Goal: Register for event/course

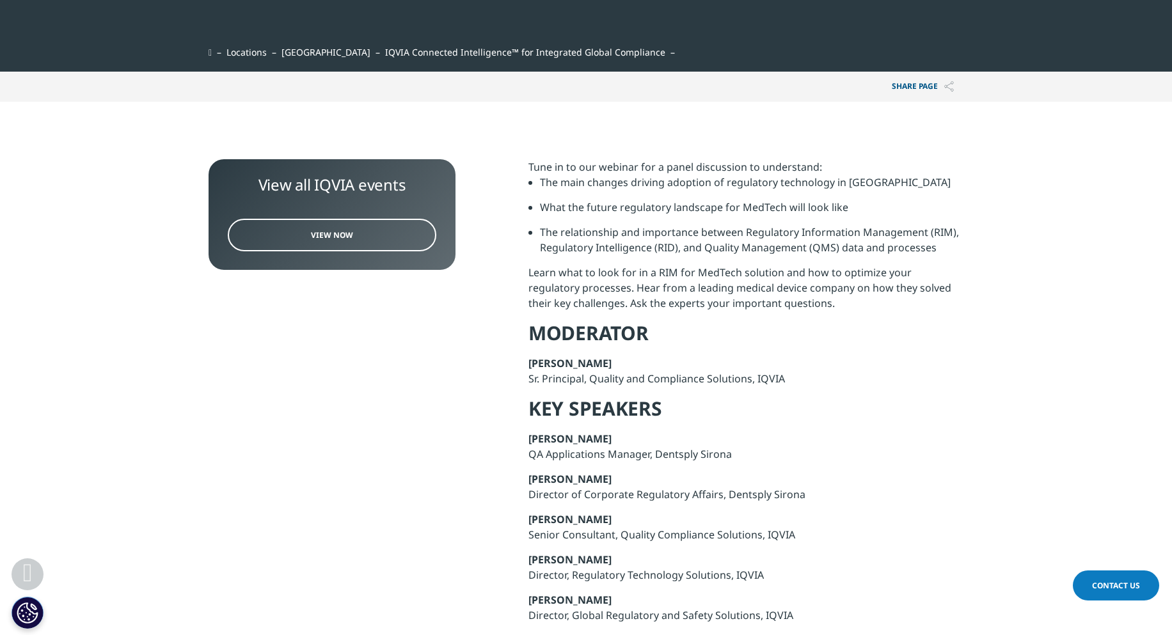
scroll to position [217, 0]
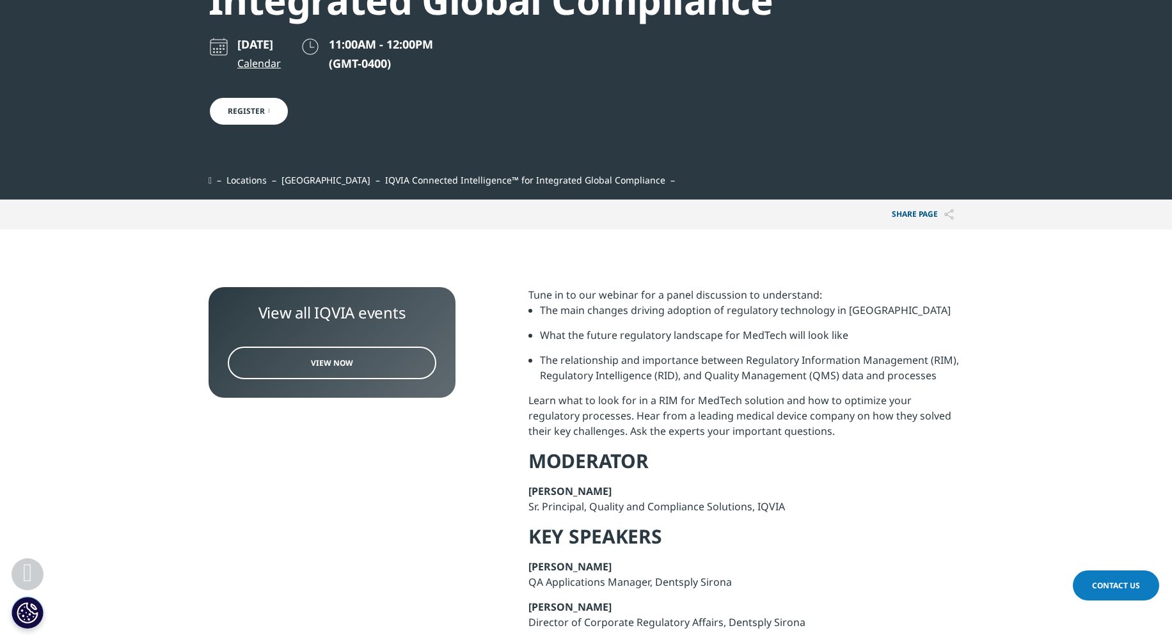
click at [331, 361] on span "View Now" at bounding box center [332, 363] width 42 height 11
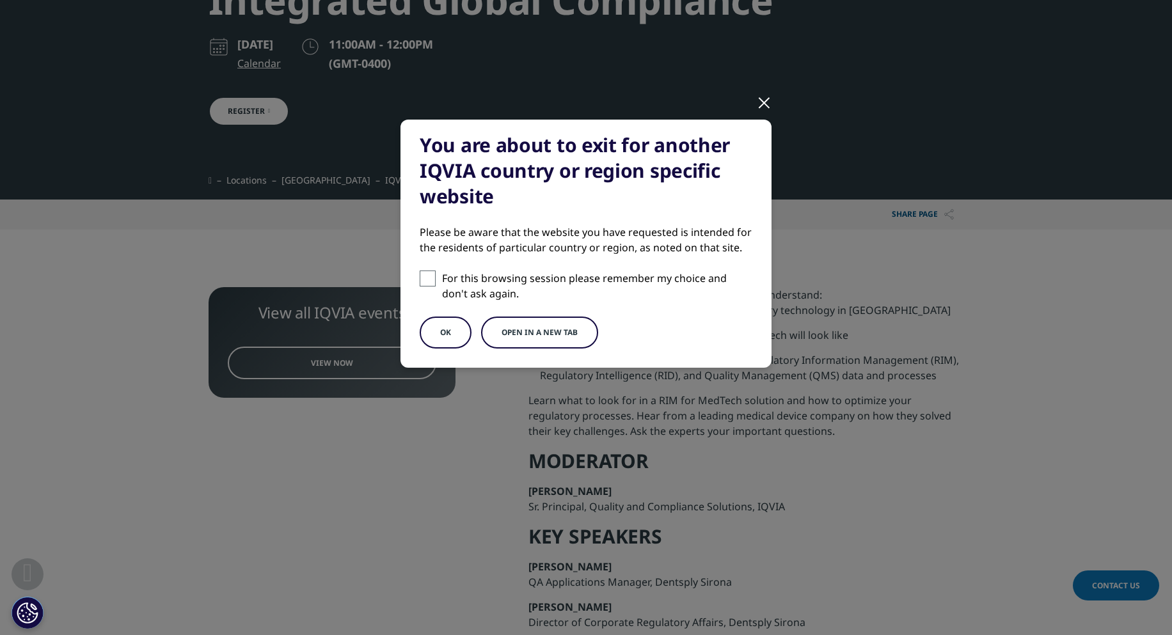
click at [429, 280] on span at bounding box center [428, 279] width 16 height 16
click at [429, 280] on input "For this browsing session please remember my choice and don't ask again." at bounding box center [428, 279] width 16 height 16
checkbox input "true"
click at [445, 336] on button "OK" at bounding box center [446, 333] width 52 height 32
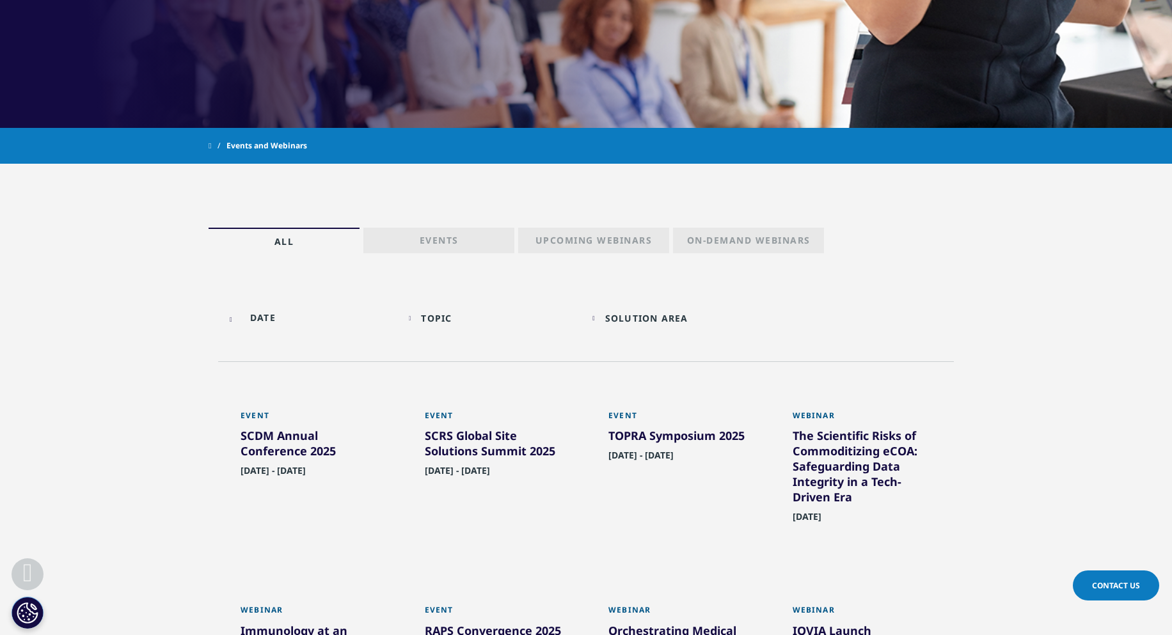
scroll to position [576, 0]
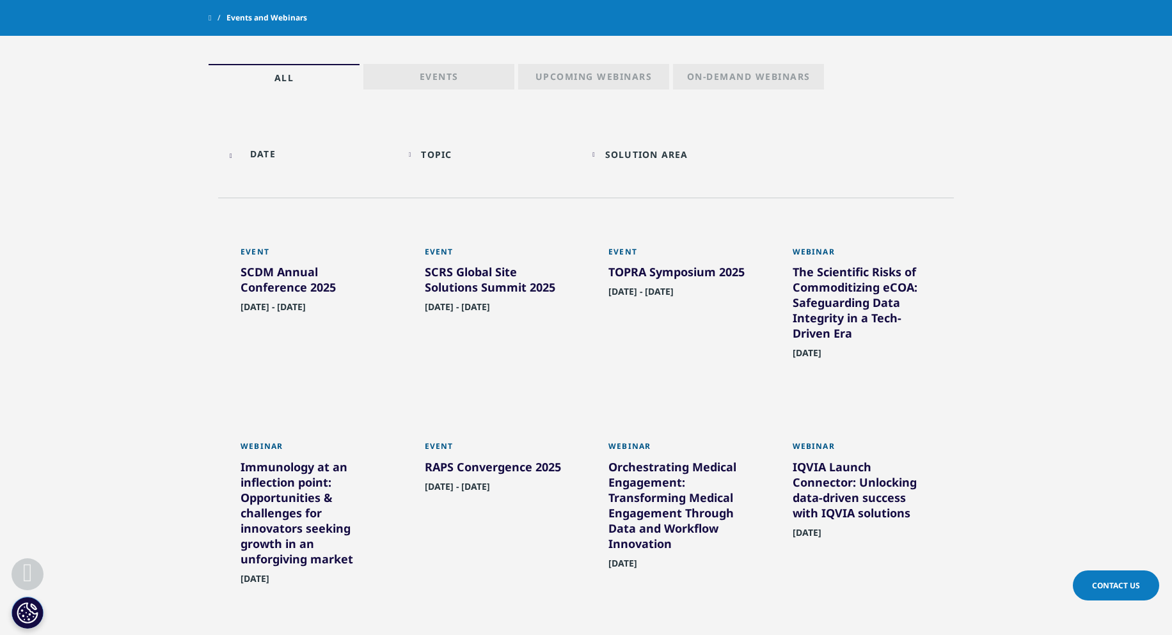
click at [323, 287] on div "SCDM Annual Conference 2025" at bounding box center [309, 282] width 139 height 36
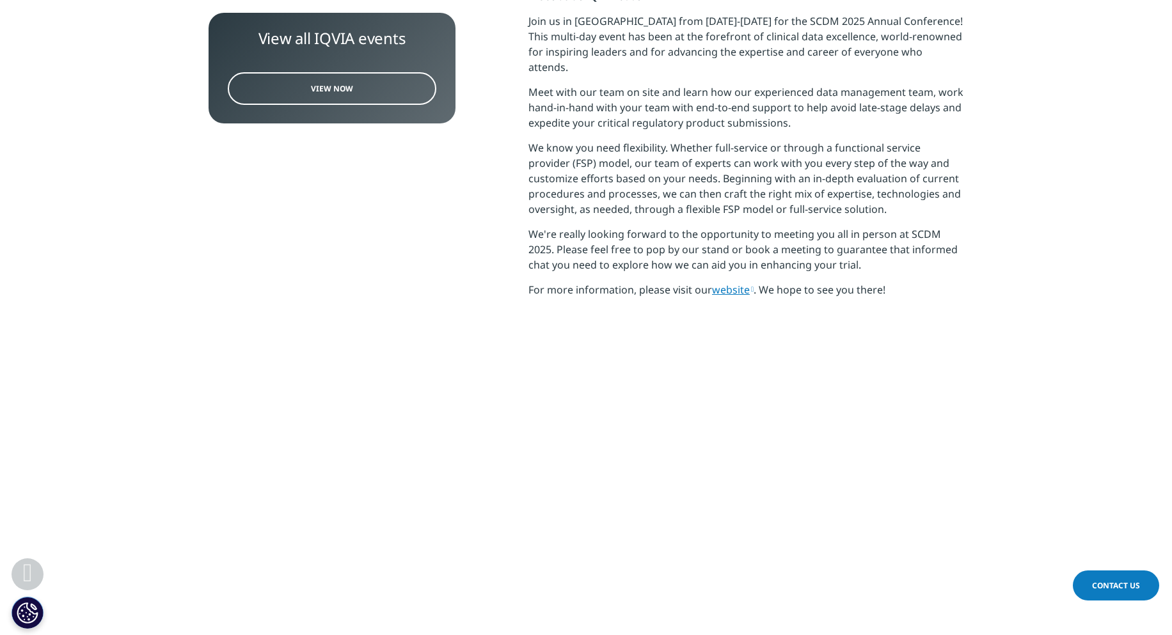
scroll to position [448, 0]
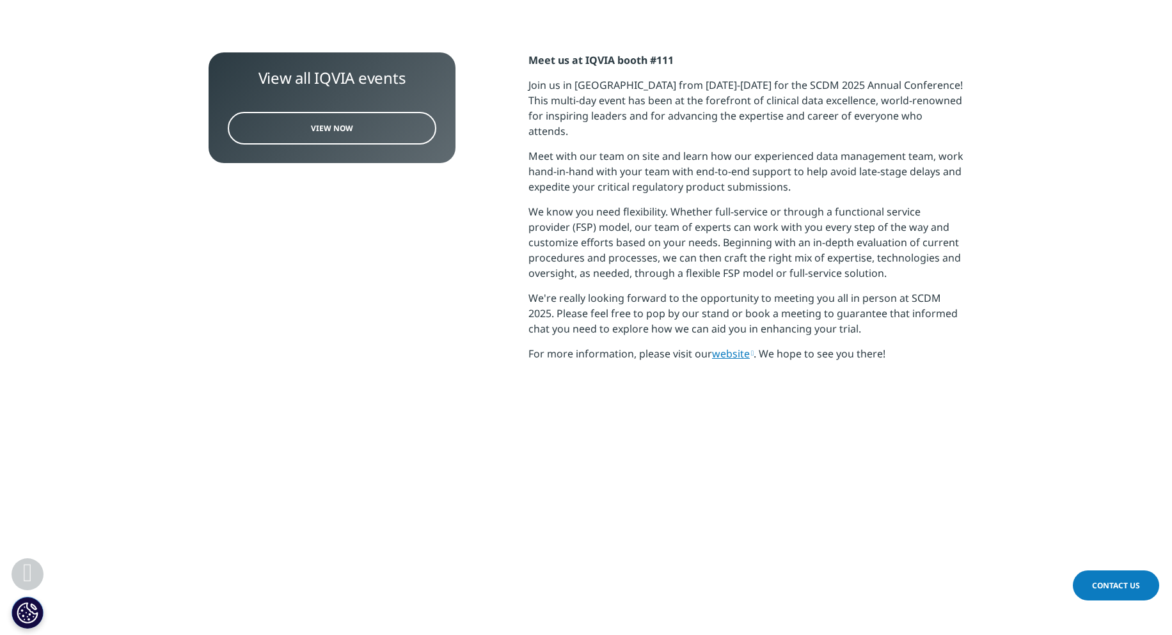
click at [733, 347] on link "website" at bounding box center [733, 354] width 42 height 14
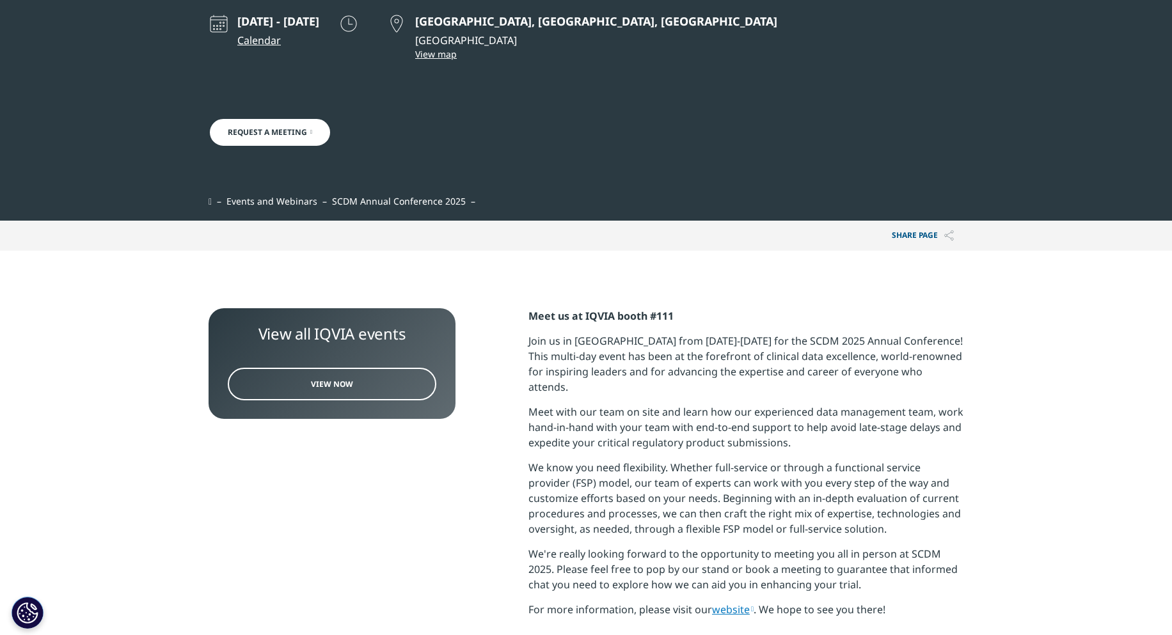
scroll to position [128, 0]
